Goal: Task Accomplishment & Management: Manage account settings

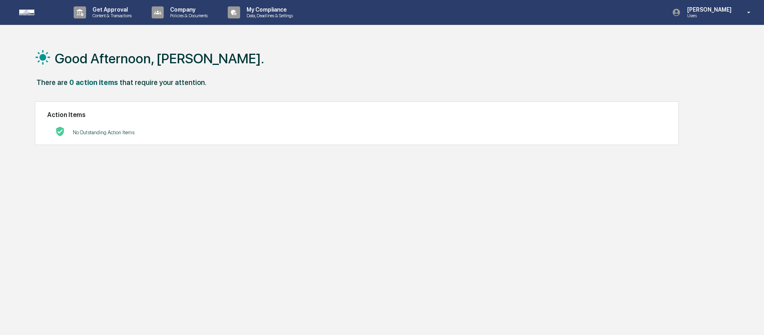
click at [281, 65] on div "Good Afternoon, [PERSON_NAME]." at bounding box center [379, 58] width 688 height 40
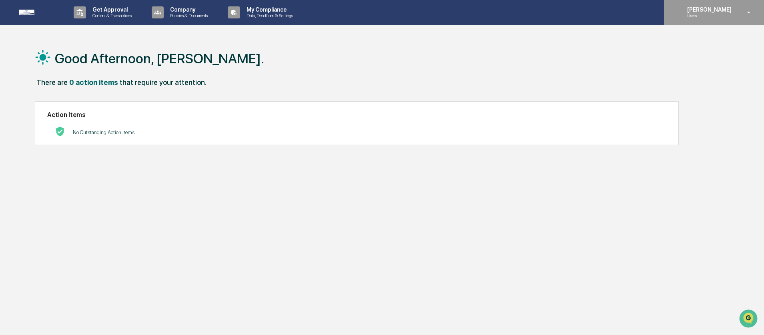
click at [688, 17] on p "Users" at bounding box center [708, 16] width 55 height 6
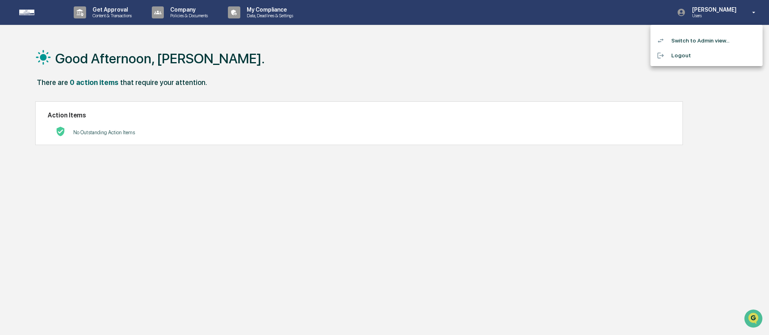
click at [689, 41] on li "Switch to Admin view..." at bounding box center [706, 40] width 112 height 15
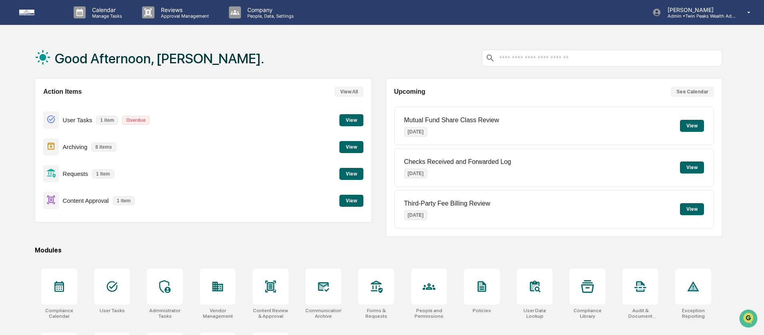
click at [384, 43] on div "Good Afternoon, [PERSON_NAME]." at bounding box center [379, 58] width 688 height 40
click at [354, 203] on button "View" at bounding box center [352, 201] width 24 height 12
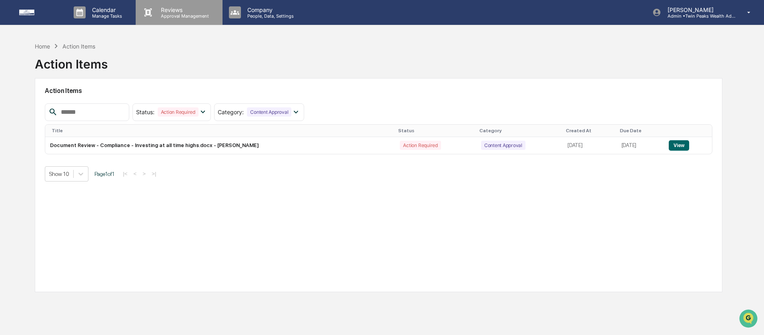
click at [176, 16] on p "Approval Management" at bounding box center [184, 16] width 58 height 6
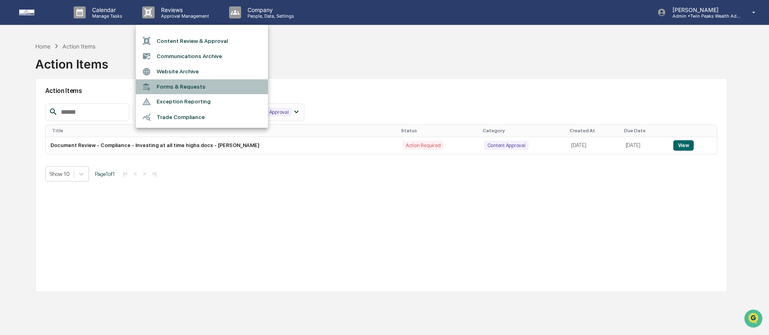
click at [207, 89] on li "Forms & Requests" at bounding box center [202, 86] width 132 height 15
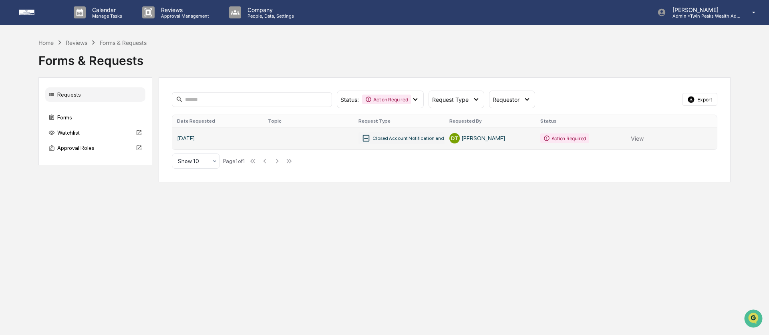
click at [416, 141] on link at bounding box center [444, 138] width 545 height 22
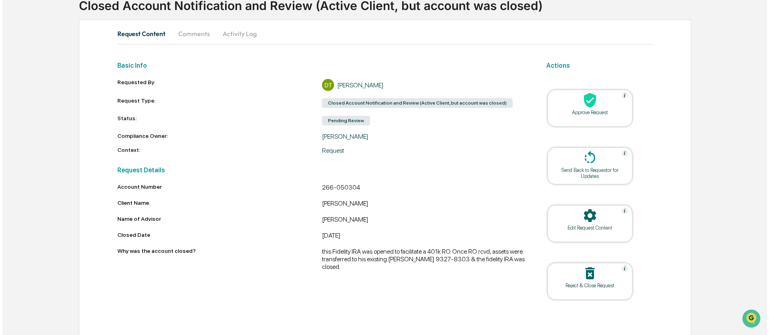
scroll to position [59, 0]
click at [410, 179] on div "Request Details Account Number 266-050304 Client Name [PERSON_NAME] Name of Adv…" at bounding box center [319, 214] width 409 height 109
click at [337, 183] on div "266-050304" at bounding box center [422, 188] width 205 height 10
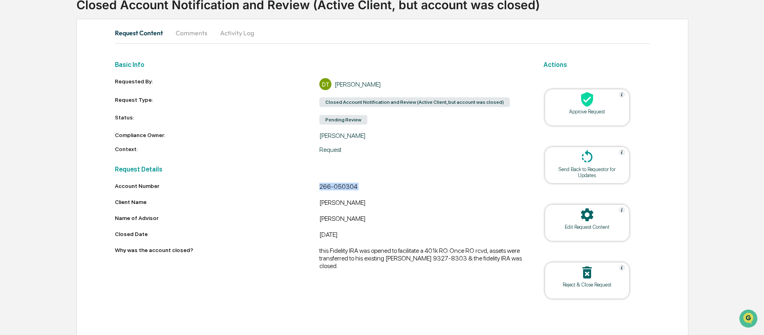
copy div "266-050304"
click at [603, 112] on div "Approve Request" at bounding box center [587, 112] width 72 height 6
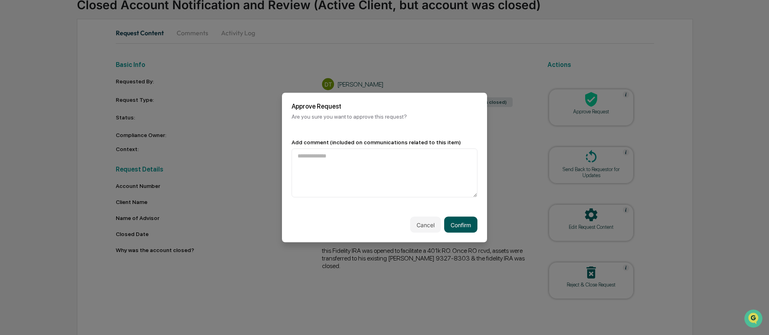
click at [455, 227] on button "Confirm" at bounding box center [460, 225] width 33 height 16
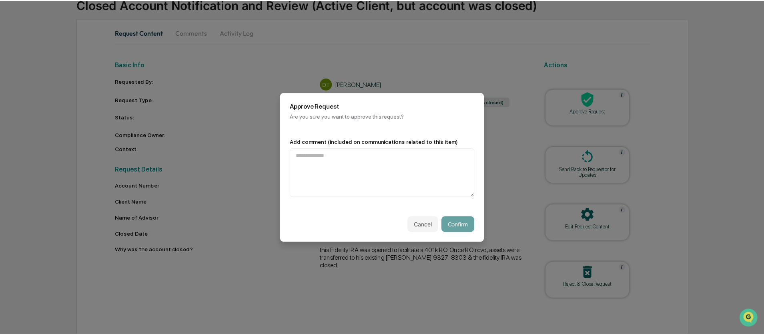
scroll to position [11, 0]
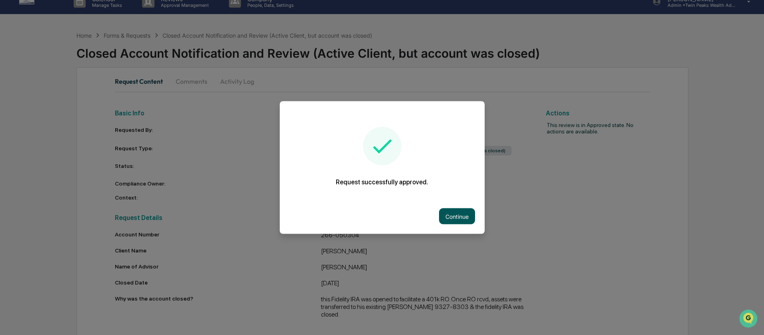
click at [457, 216] on button "Continue" at bounding box center [457, 216] width 36 height 16
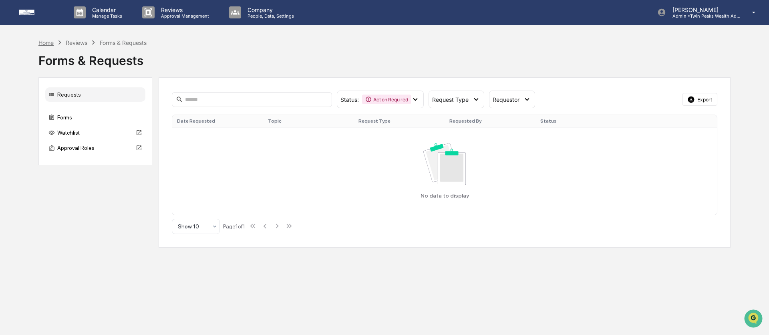
click at [44, 41] on div "Home" at bounding box center [45, 42] width 15 height 7
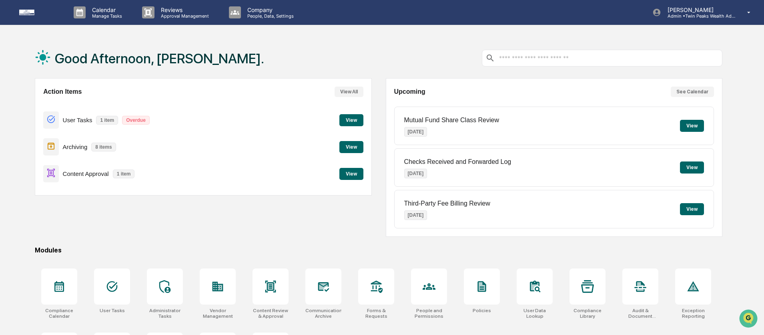
click at [260, 65] on div "Good Afternoon, [PERSON_NAME]." at bounding box center [379, 58] width 688 height 40
click at [309, 41] on div "Good Afternoon, [PERSON_NAME]." at bounding box center [379, 58] width 688 height 40
click at [366, 40] on div "Good Afternoon, [PERSON_NAME]." at bounding box center [379, 58] width 688 height 40
click at [391, 46] on div "Good Afternoon, [PERSON_NAME]." at bounding box center [379, 58] width 688 height 40
click at [419, 100] on div "Upcoming See Calendar Mutual Fund Share Class Review [DATE] View Checks Receive…" at bounding box center [554, 157] width 337 height 159
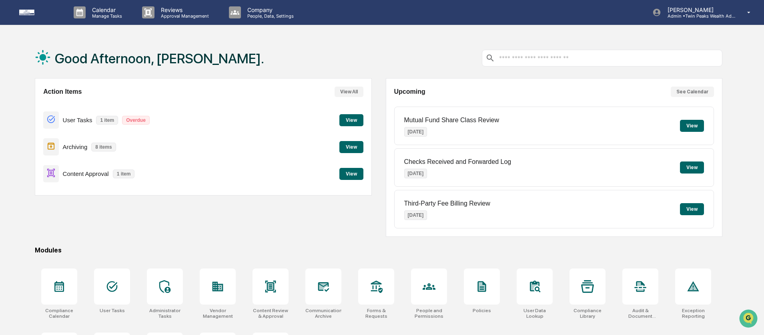
click at [418, 96] on div "Upcoming See Calendar" at bounding box center [554, 91] width 320 height 10
click at [436, 92] on div "Upcoming See Calendar" at bounding box center [554, 91] width 320 height 10
drag, startPoint x: 414, startPoint y: 87, endPoint x: 375, endPoint y: 86, distance: 38.5
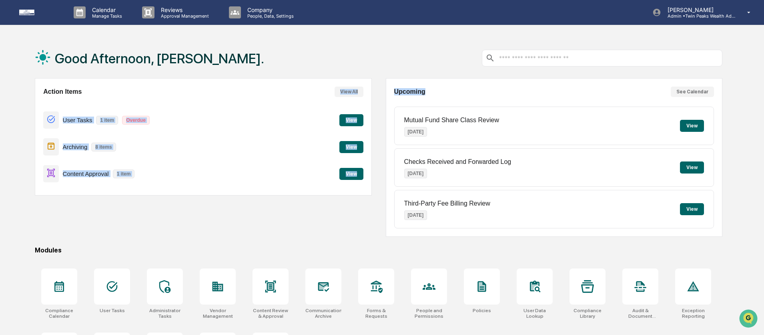
click at [375, 86] on div "Action Items View All User Tasks 1 item Overdue View Archiving 8 items View Con…" at bounding box center [379, 157] width 688 height 159
click at [387, 38] on div "Good Afternoon, [PERSON_NAME]." at bounding box center [379, 58] width 688 height 40
click at [374, 117] on div "Action Items View All User Tasks 1 item Overdue View Archiving 8 items View Con…" at bounding box center [379, 157] width 688 height 159
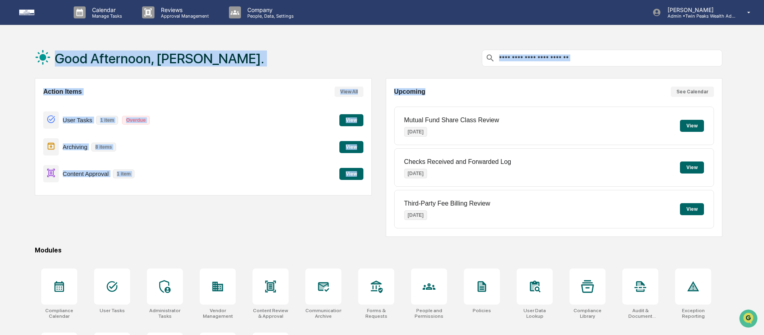
drag, startPoint x: 444, startPoint y: 92, endPoint x: 62, endPoint y: 40, distance: 385.9
click at [62, 40] on div "Good Afternoon, [PERSON_NAME]. Action Items View All User Tasks 1 item Overdue …" at bounding box center [379, 213] width 712 height 350
click at [320, 62] on div "Good Afternoon, [PERSON_NAME]." at bounding box center [379, 58] width 688 height 40
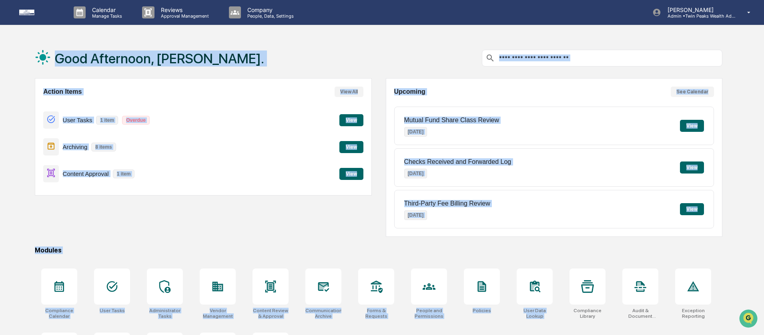
drag, startPoint x: 579, startPoint y: 254, endPoint x: 74, endPoint y: 37, distance: 549.8
click at [74, 37] on div "Calendar Manage Tasks Reviews Approval Management Company People, Data, Setting…" at bounding box center [382, 194] width 764 height 388
click at [332, 43] on div "Good Afternoon, [PERSON_NAME]." at bounding box center [379, 58] width 688 height 40
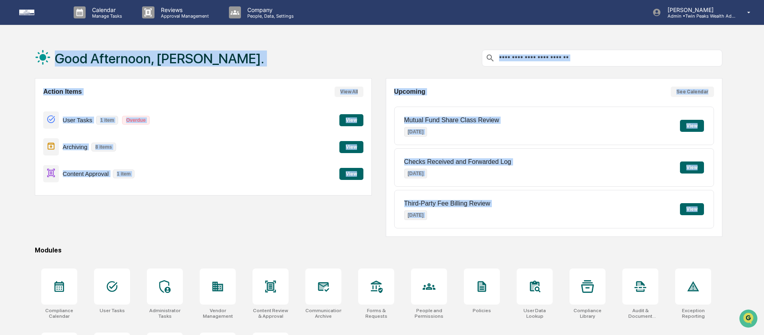
drag, startPoint x: 498, startPoint y: 242, endPoint x: 31, endPoint y: 49, distance: 505.0
click at [31, 49] on div "Good Afternoon, [PERSON_NAME]. Action Items View All User Tasks 1 item Overdue …" at bounding box center [379, 213] width 712 height 350
click at [250, 50] on div "Good Afternoon, [PERSON_NAME]." at bounding box center [379, 58] width 688 height 40
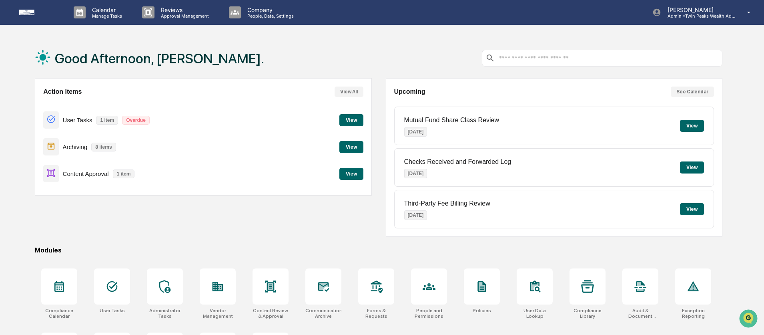
click at [348, 121] on button "View" at bounding box center [352, 120] width 24 height 12
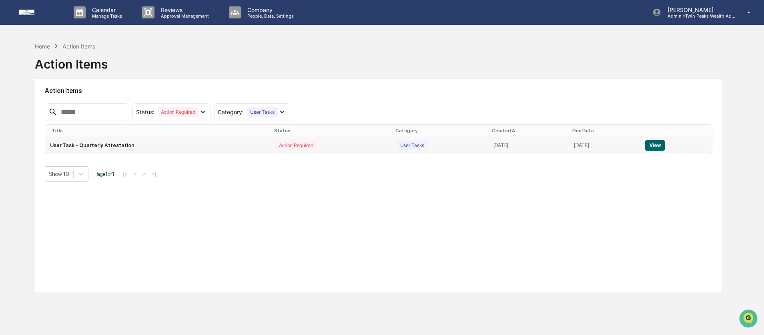
click at [659, 148] on button "View" at bounding box center [655, 145] width 20 height 10
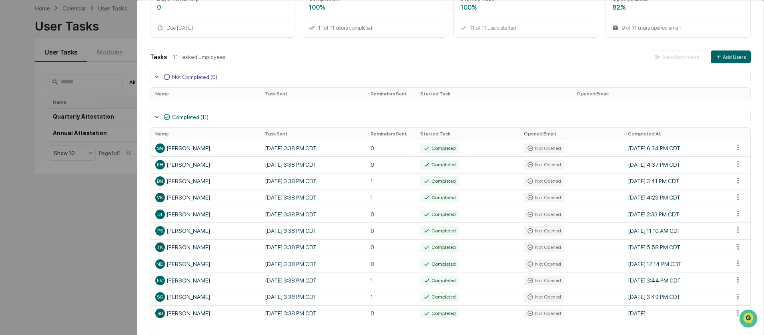
scroll to position [99, 0]
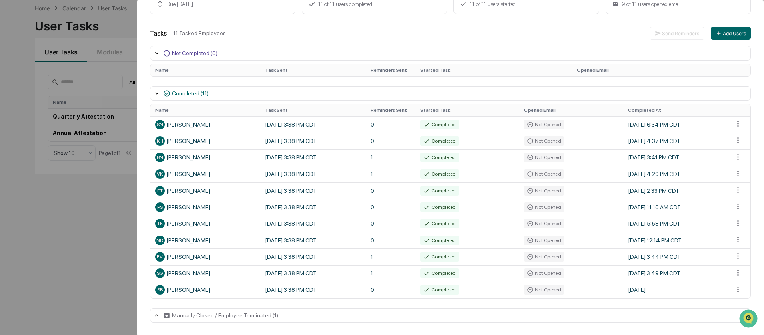
click at [178, 315] on div "Manually Closed / Employee Terminated (1)" at bounding box center [225, 315] width 106 height 6
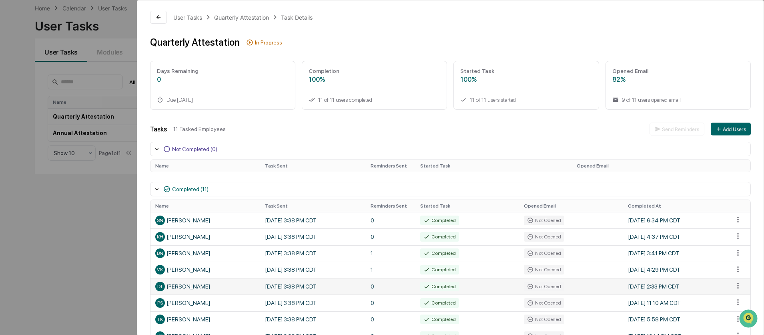
scroll to position [0, 0]
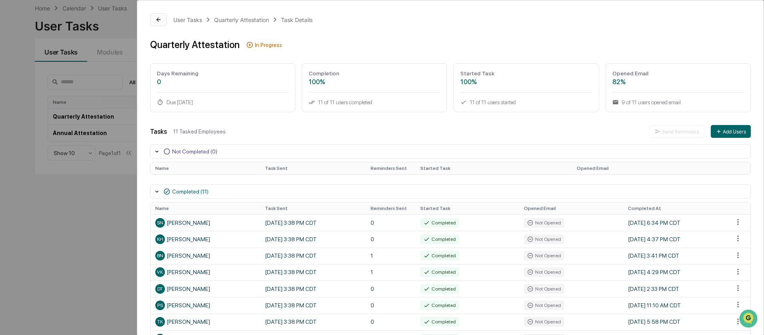
click at [160, 20] on icon at bounding box center [159, 20] width 4 height 4
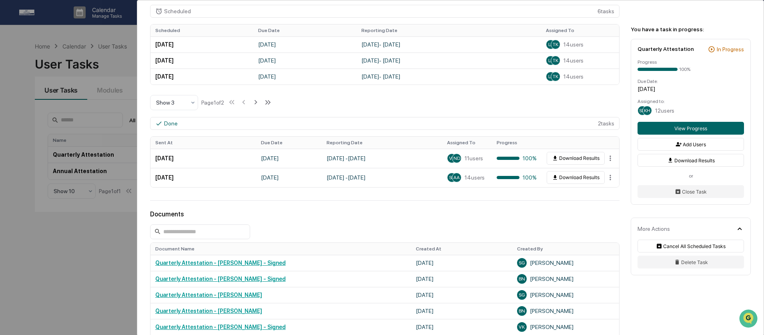
scroll to position [242, 0]
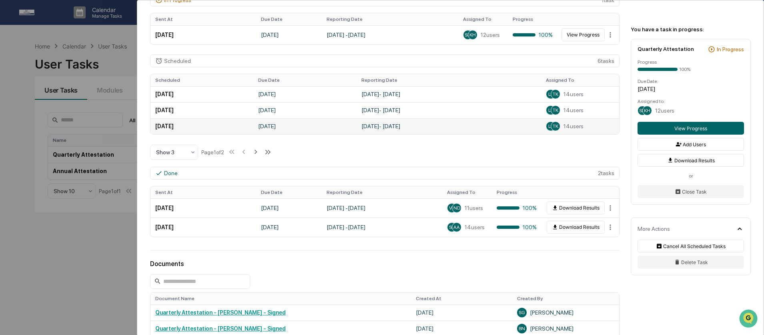
click at [377, 127] on td "[DATE] - [DATE]" at bounding box center [449, 126] width 185 height 16
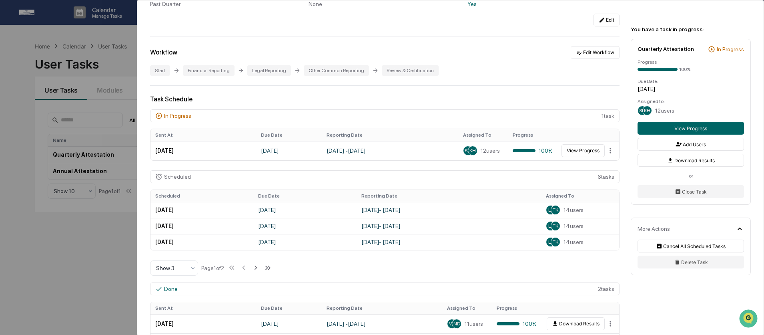
scroll to position [115, 0]
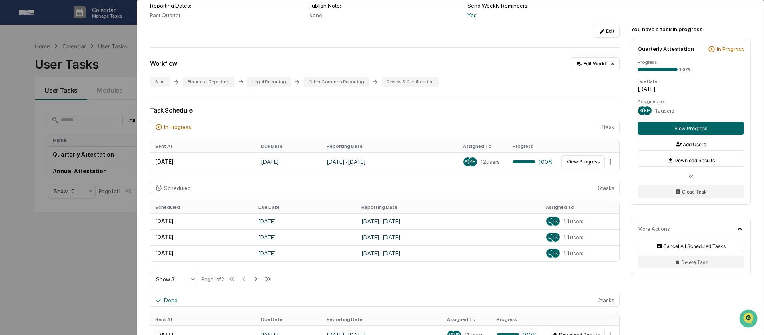
click at [168, 125] on div "In Progress" at bounding box center [177, 127] width 27 height 6
click at [554, 109] on div "Task Schedule" at bounding box center [385, 111] width 470 height 8
click at [508, 117] on div "Task Schedule In Progress 1 task Sent At Due Date Reporting Date Assigned To Pr…" at bounding box center [385, 237] width 470 height 261
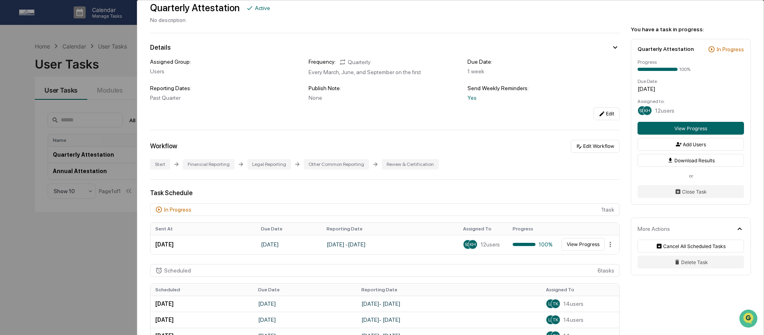
scroll to position [0, 0]
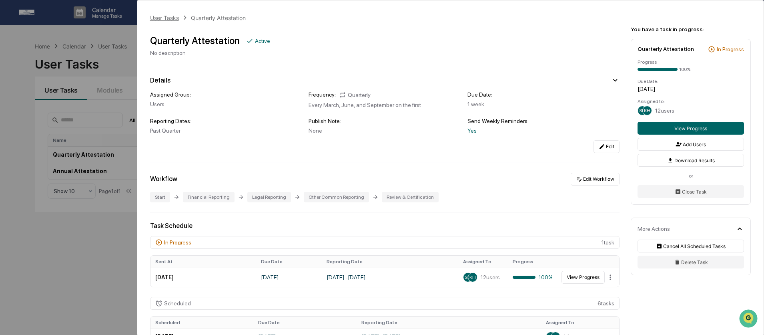
click at [172, 16] on div "User Tasks" at bounding box center [164, 17] width 29 height 7
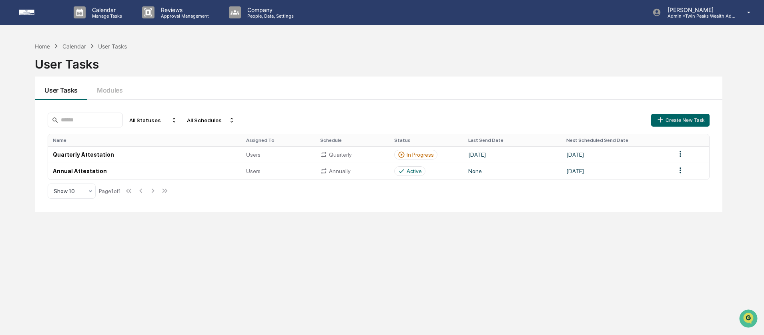
click at [211, 282] on div "Home Calendar User Tasks User Tasks User Tasks Modules All Statuses All Schedul…" at bounding box center [379, 205] width 712 height 335
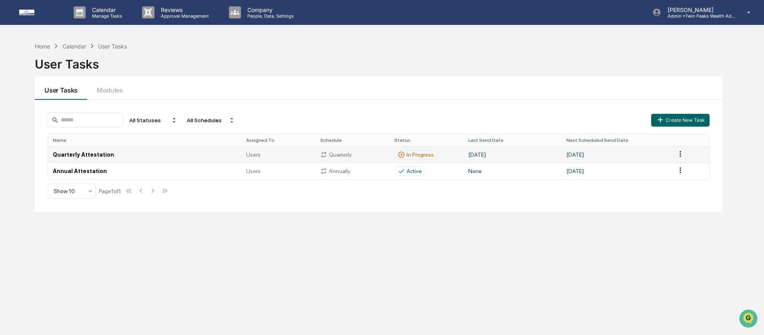
click at [416, 157] on div "In Progress" at bounding box center [420, 154] width 27 height 6
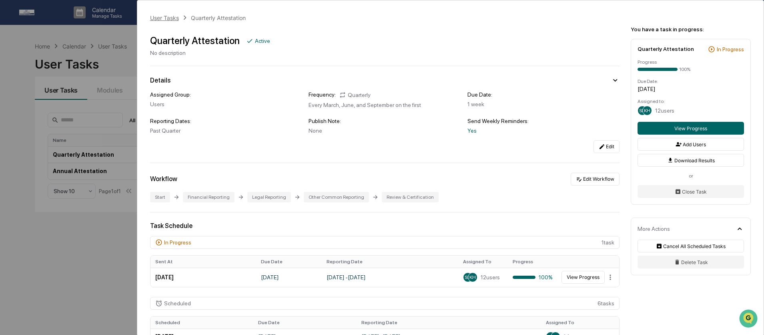
click at [161, 19] on div "User Tasks" at bounding box center [164, 17] width 29 height 7
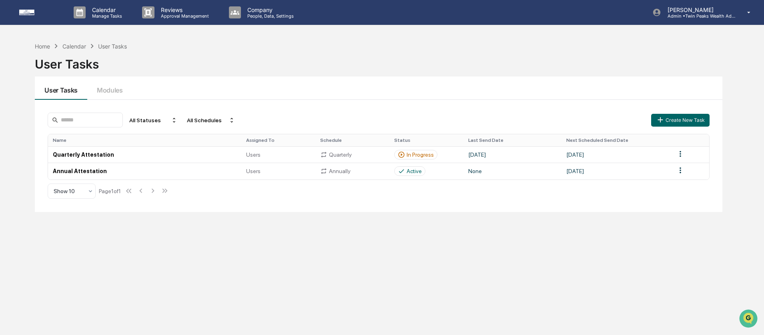
click at [177, 46] on div "Home Calendar User Tasks User Tasks" at bounding box center [379, 58] width 688 height 33
